Goal: Information Seeking & Learning: Learn about a topic

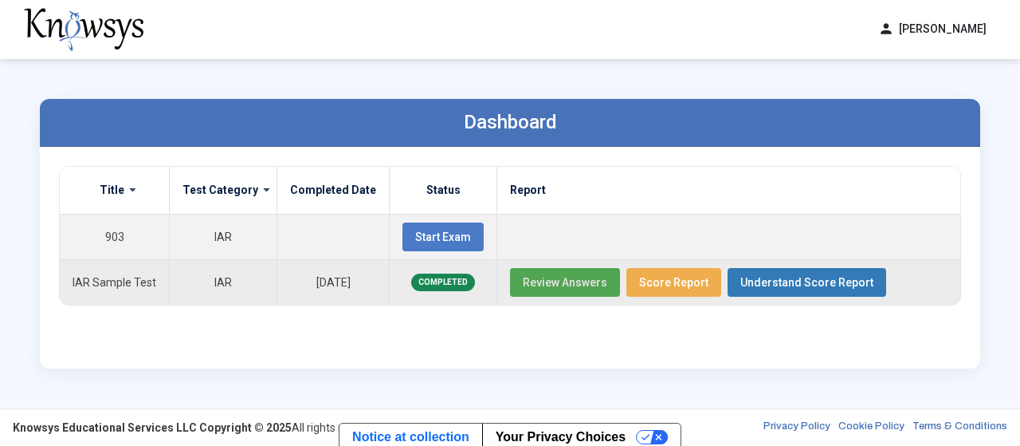
click at [570, 281] on span "Review Answers" at bounding box center [565, 282] width 84 height 13
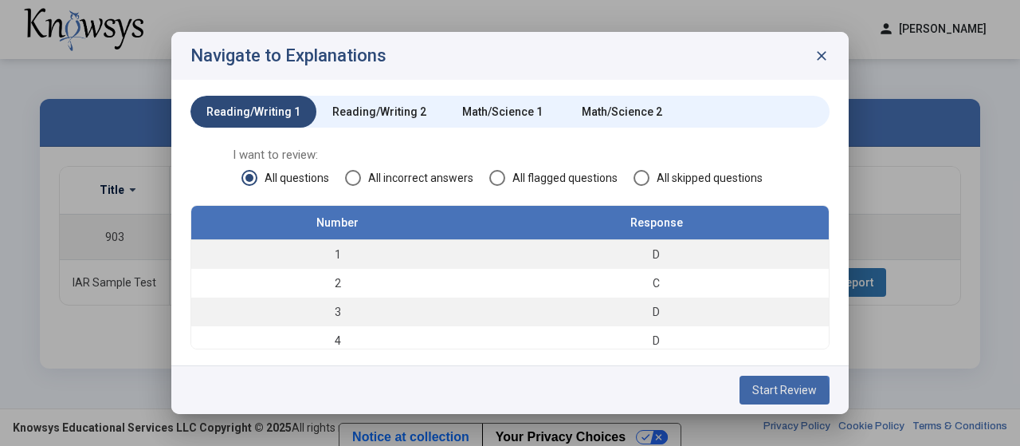
click at [760, 395] on span "Start Review" at bounding box center [784, 389] width 65 height 13
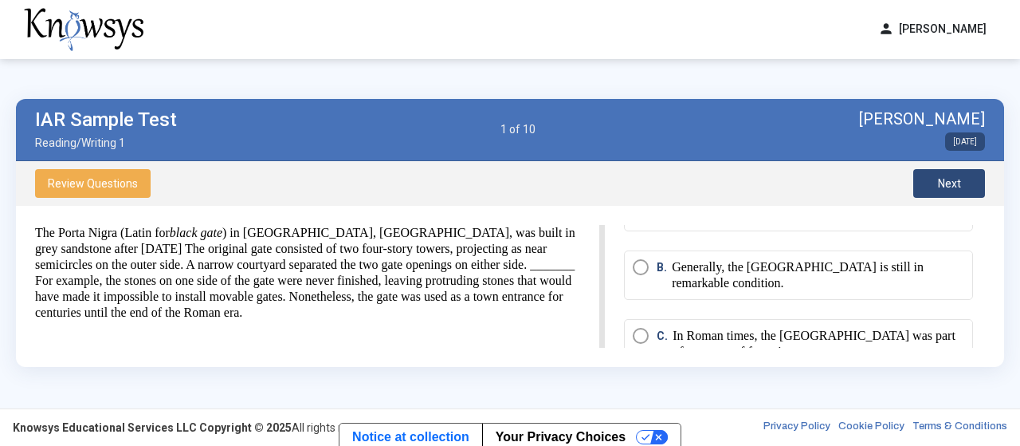
scroll to position [81, 0]
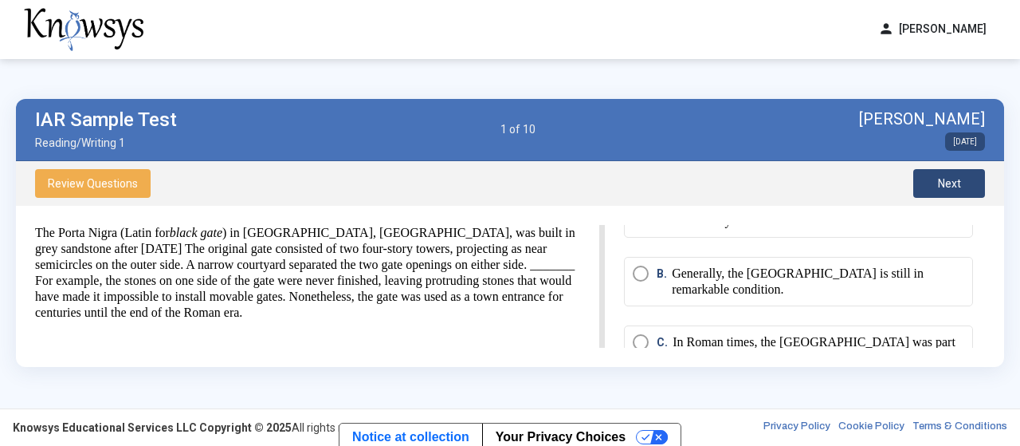
drag, startPoint x: 37, startPoint y: 231, endPoint x: 420, endPoint y: 346, distance: 400.2
click at [420, 346] on div "The Porta Nigra (Latin for black gate ) in [GEOGRAPHIC_DATA], [GEOGRAPHIC_DATA]…" at bounding box center [320, 286] width 570 height 123
click at [468, 179] on div "Review Questions Next" at bounding box center [510, 183] width 988 height 45
drag, startPoint x: 370, startPoint y: 312, endPoint x: 23, endPoint y: 222, distance: 358.2
click at [35, 225] on div "The Porta Nigra (Latin for black gate ) in [GEOGRAPHIC_DATA], [GEOGRAPHIC_DATA]…" at bounding box center [320, 286] width 570 height 123
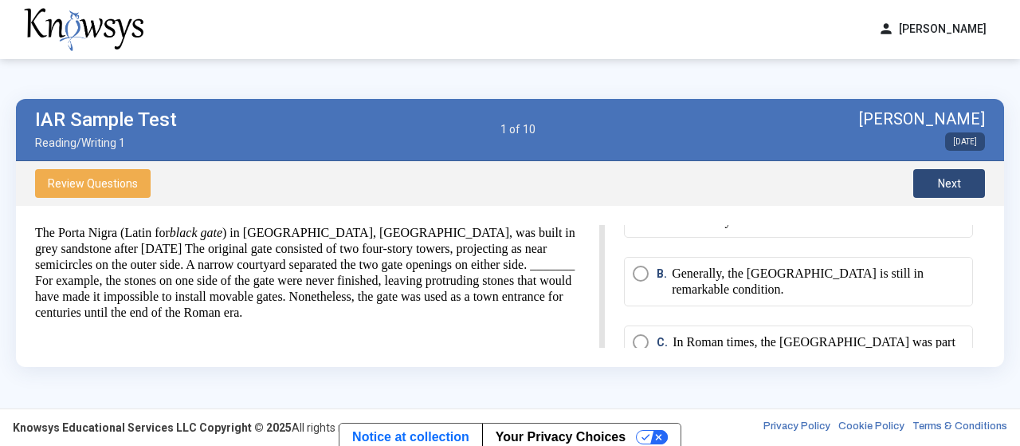
drag, startPoint x: 32, startPoint y: 226, endPoint x: 176, endPoint y: 269, distance: 150.3
click at [489, 321] on div "The Porta Nigra (Latin for black gate ) in [GEOGRAPHIC_DATA], [GEOGRAPHIC_DATA]…" at bounding box center [320, 286] width 570 height 123
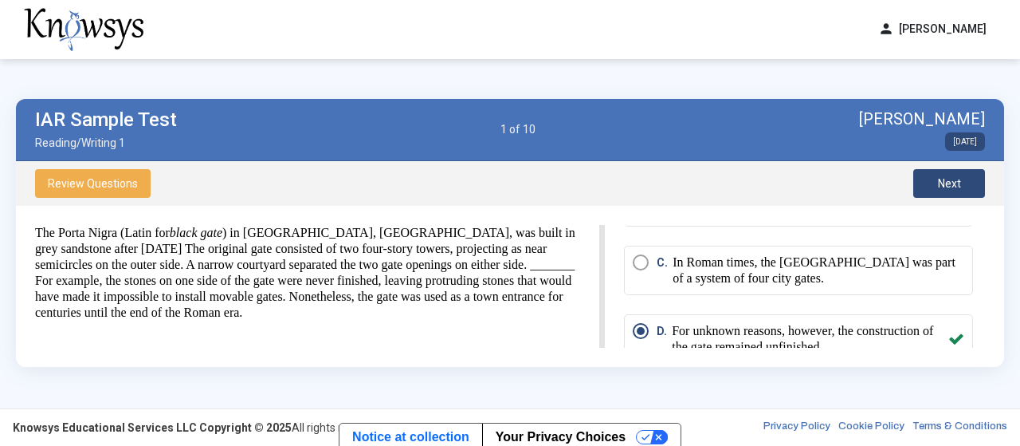
scroll to position [163, 0]
drag, startPoint x: 677, startPoint y: 323, endPoint x: 757, endPoint y: 307, distance: 81.3
click at [757, 307] on mat-radio-group "A. The Porta Nigra guarded the northern entry to the Roman city. B. Generally, …" at bounding box center [798, 243] width 349 height 274
click at [932, 184] on button "Next" at bounding box center [949, 183] width 72 height 29
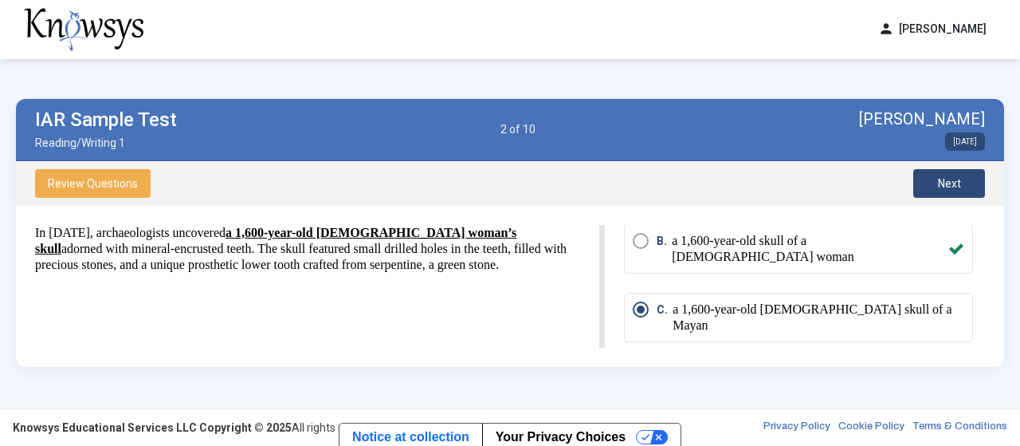
scroll to position [93, 0]
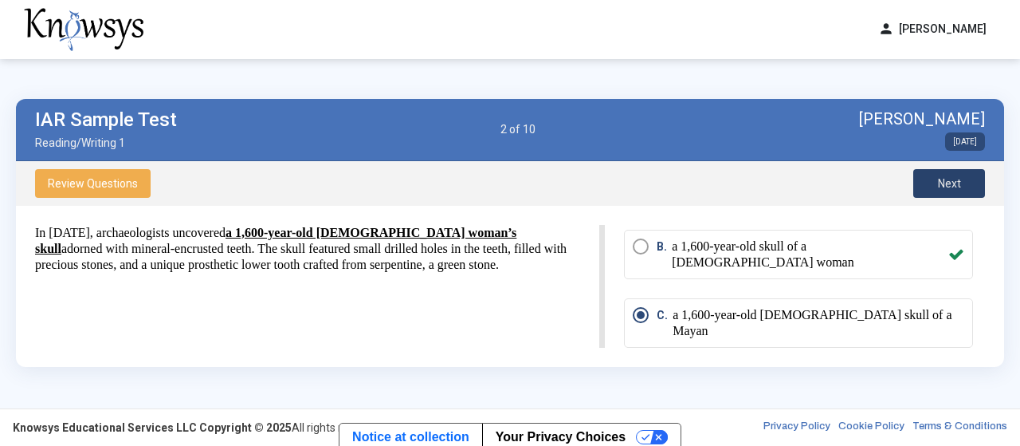
click at [932, 186] on button "Next" at bounding box center [949, 183] width 72 height 29
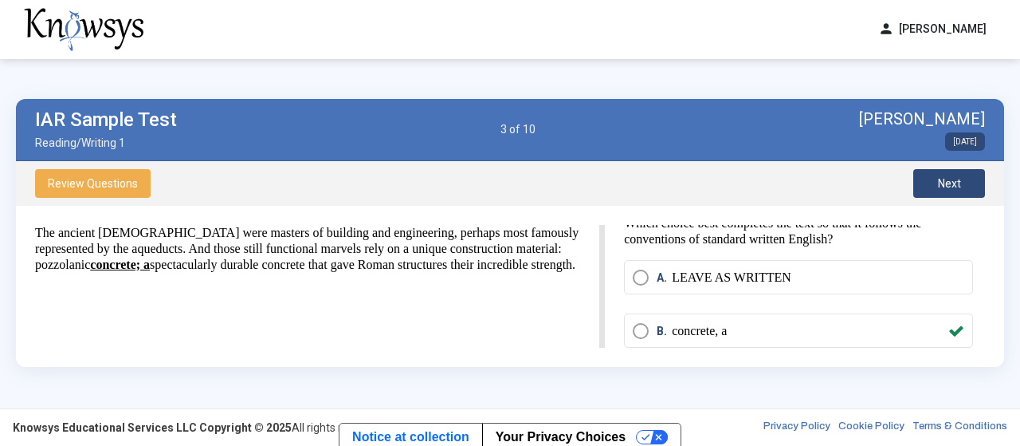
scroll to position [0, 0]
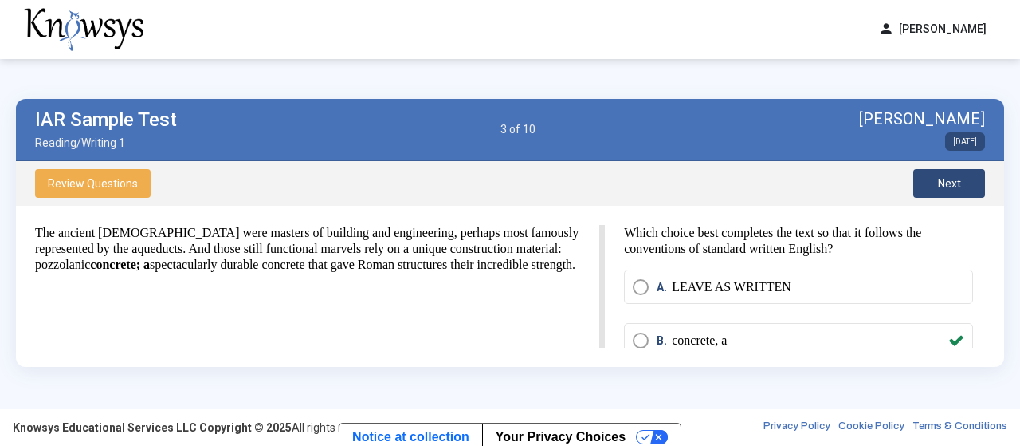
click at [935, 178] on button "Next" at bounding box center [949, 183] width 72 height 29
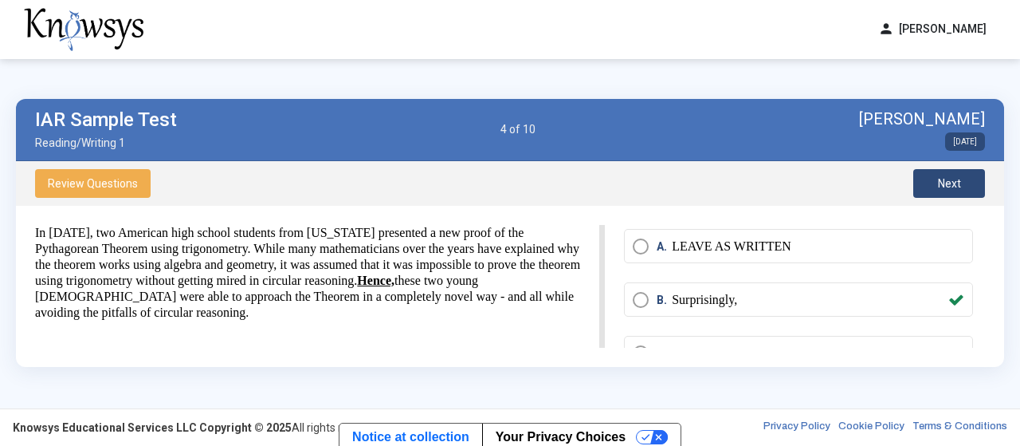
scroll to position [22, 0]
click at [939, 183] on span "Next" at bounding box center [949, 183] width 23 height 13
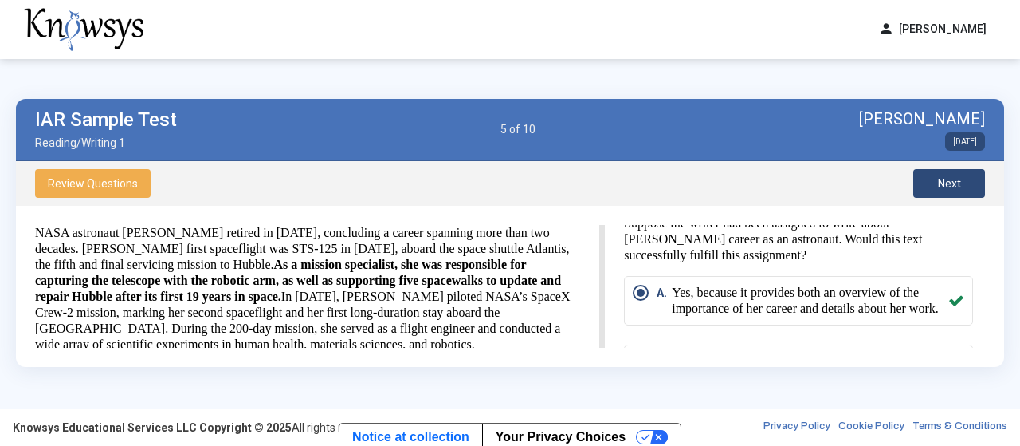
scroll to position [0, 0]
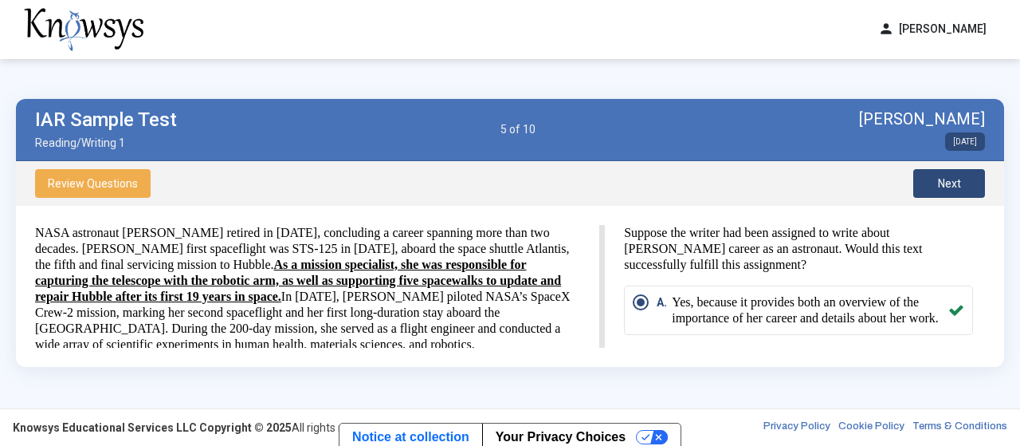
click at [928, 177] on button "Next" at bounding box center [949, 183] width 72 height 29
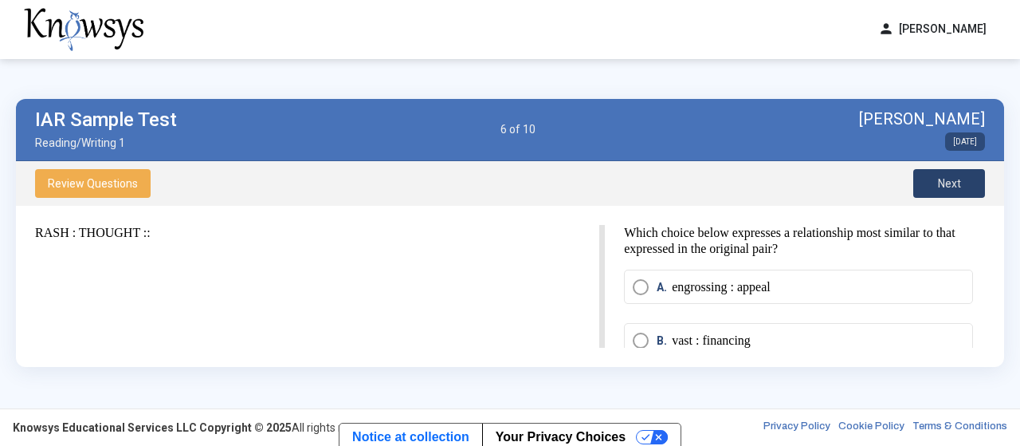
click at [962, 179] on button "Next" at bounding box center [949, 183] width 72 height 29
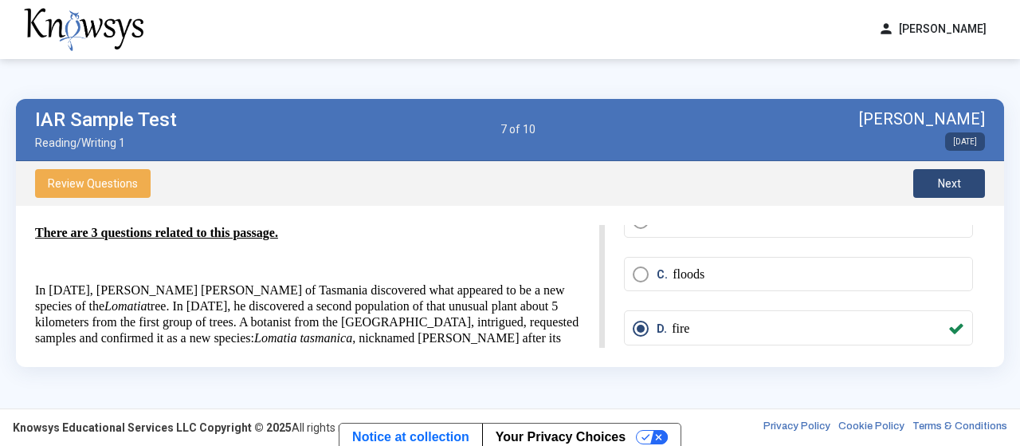
scroll to position [116, 0]
click at [947, 189] on span "Next" at bounding box center [949, 183] width 23 height 13
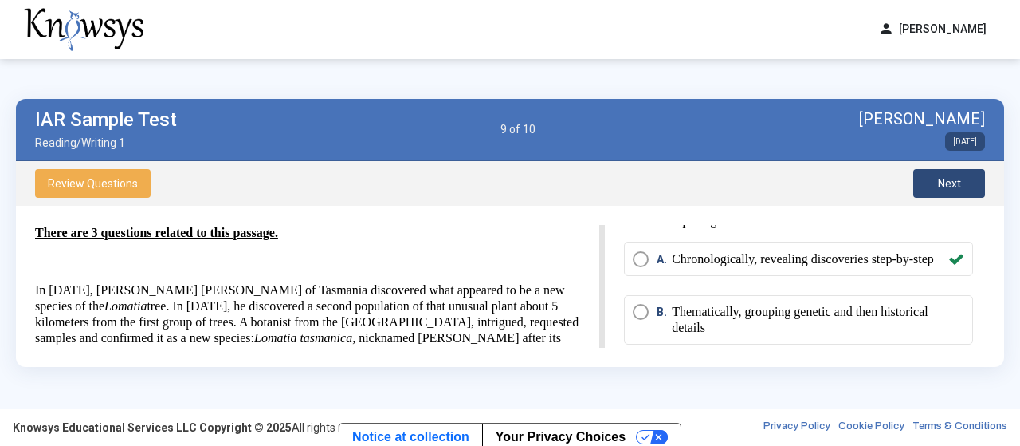
scroll to position [8, 0]
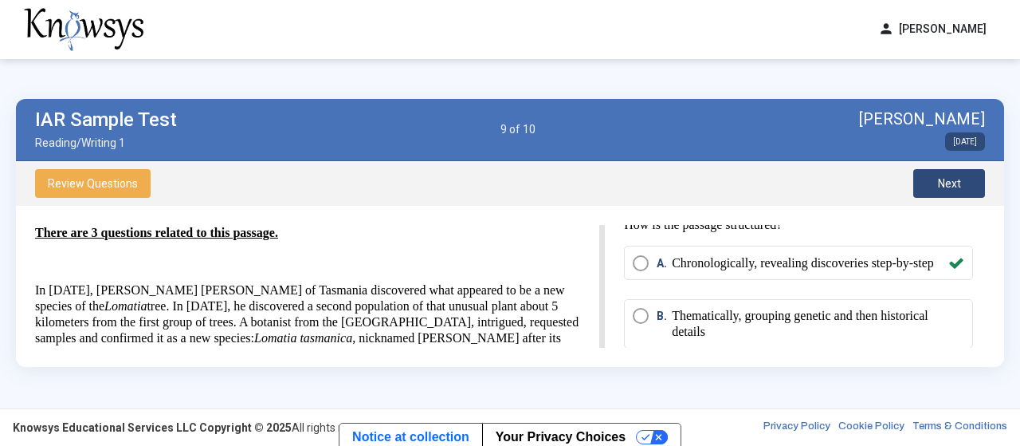
click at [951, 179] on span "Next" at bounding box center [949, 183] width 23 height 13
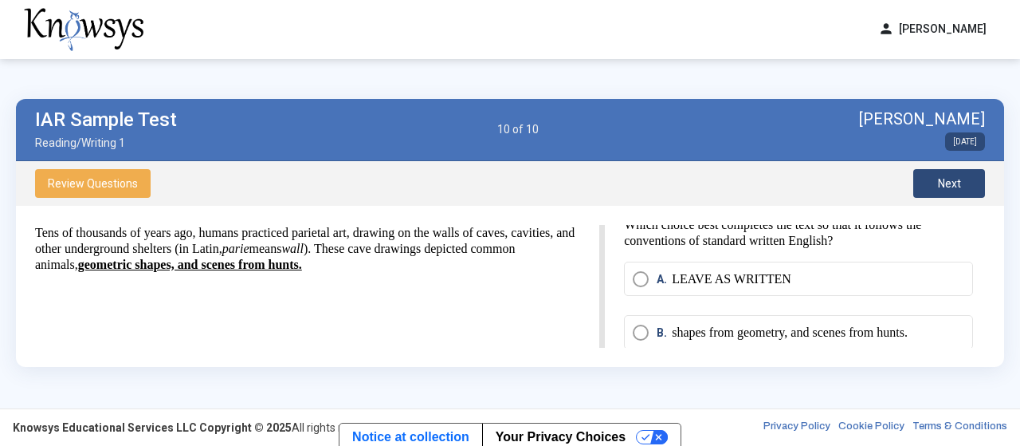
click at [951, 179] on span "Next" at bounding box center [949, 183] width 23 height 13
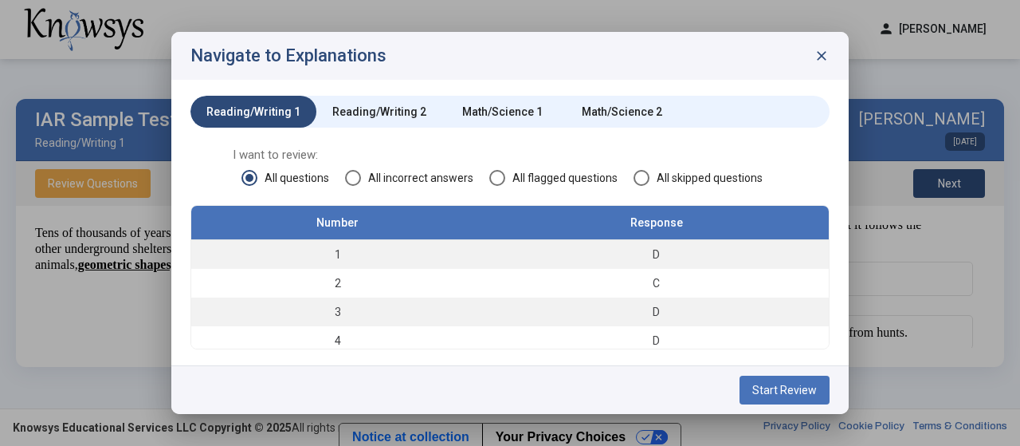
click at [769, 383] on button "Start Review" at bounding box center [785, 389] width 90 height 29
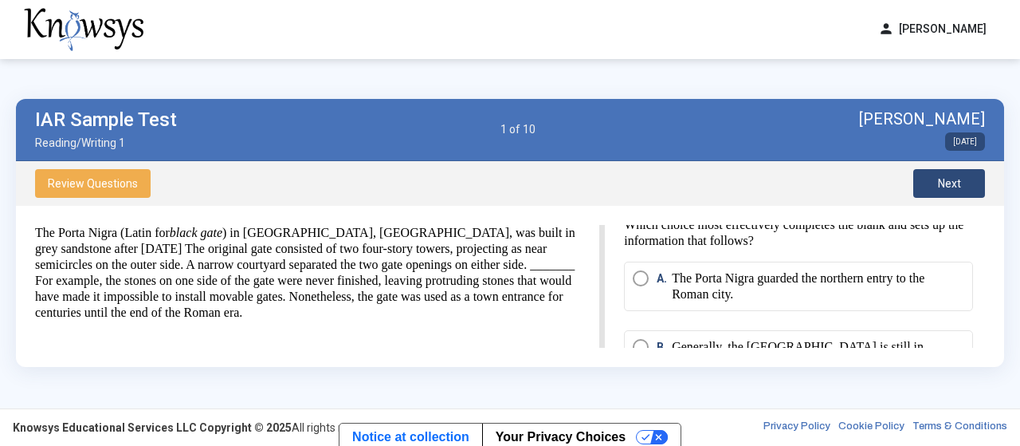
click at [893, 37] on button "person [PERSON_NAME]" at bounding box center [933, 29] width 128 height 26
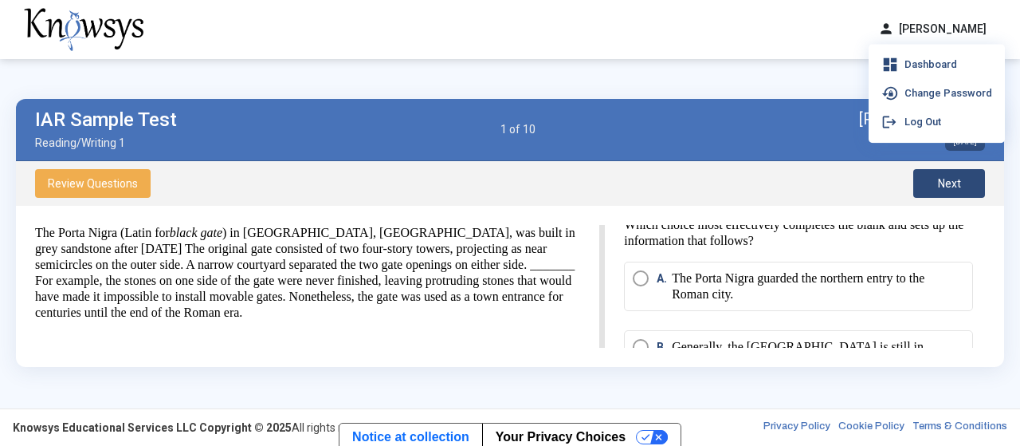
click at [601, 73] on div "IAR Sample Test Reading/Writing 1 1 of 10 [PERSON_NAME] [DATE] Review Questions…" at bounding box center [510, 232] width 1020 height 347
